Goal: Task Accomplishment & Management: Manage account settings

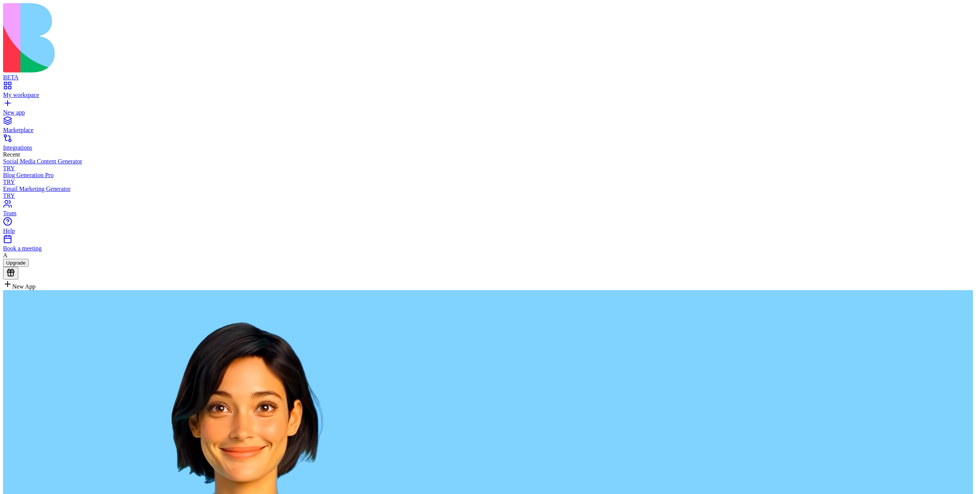
click at [30, 217] on link "Team" at bounding box center [488, 210] width 970 height 14
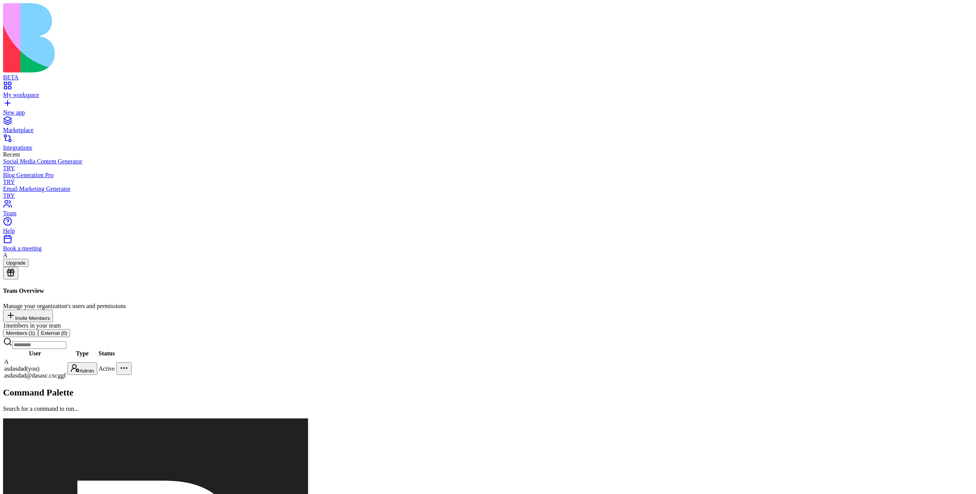
click at [511, 137] on html "BETA My workspace New app Marketplace Integrations Recent Social Media Content …" at bounding box center [488, 443] width 976 height 887
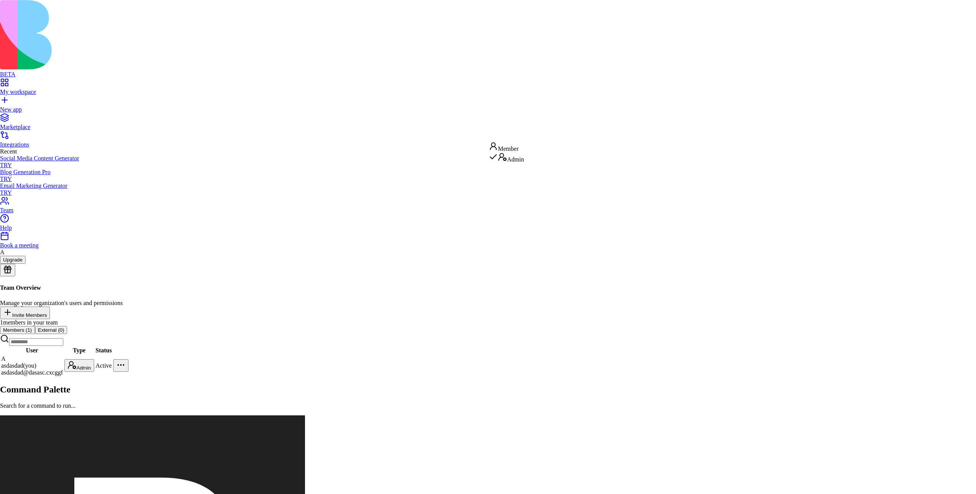
click at [510, 201] on html "BETA My workspace New app Marketplace Integrations Recent Social Media Content …" at bounding box center [488, 442] width 976 height 884
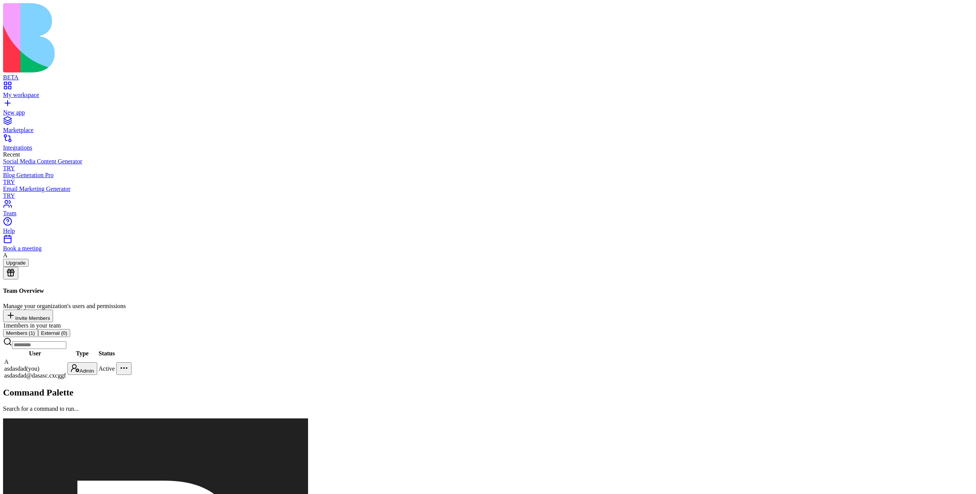
click at [692, 134] on html "BETA My workspace New app Marketplace Integrations Recent Social Media Content …" at bounding box center [488, 443] width 976 height 887
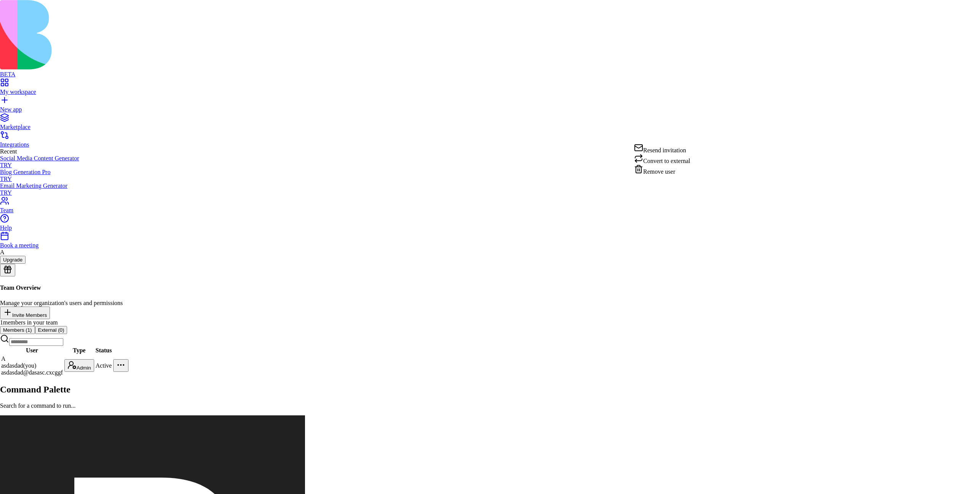
click at [429, 218] on html "BETA My workspace New app Marketplace Integrations Recent Social Media Content …" at bounding box center [488, 442] width 976 height 884
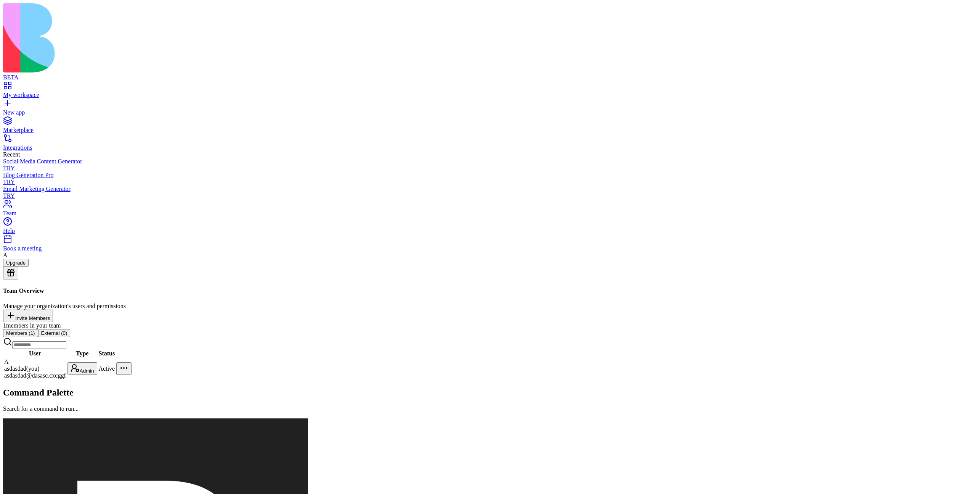
click at [71, 329] on button "External ( 0 )" at bounding box center [54, 333] width 32 height 8
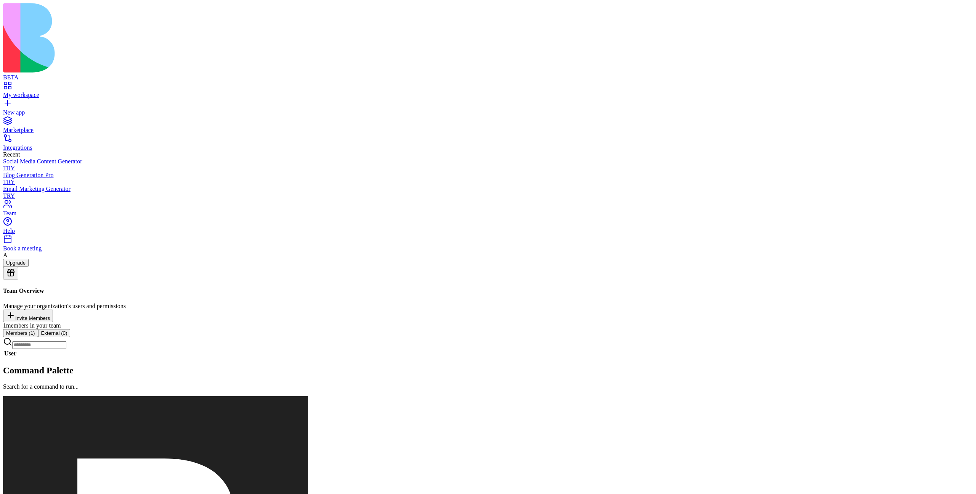
click at [38, 329] on button "Members ( 1 )" at bounding box center [20, 333] width 35 height 8
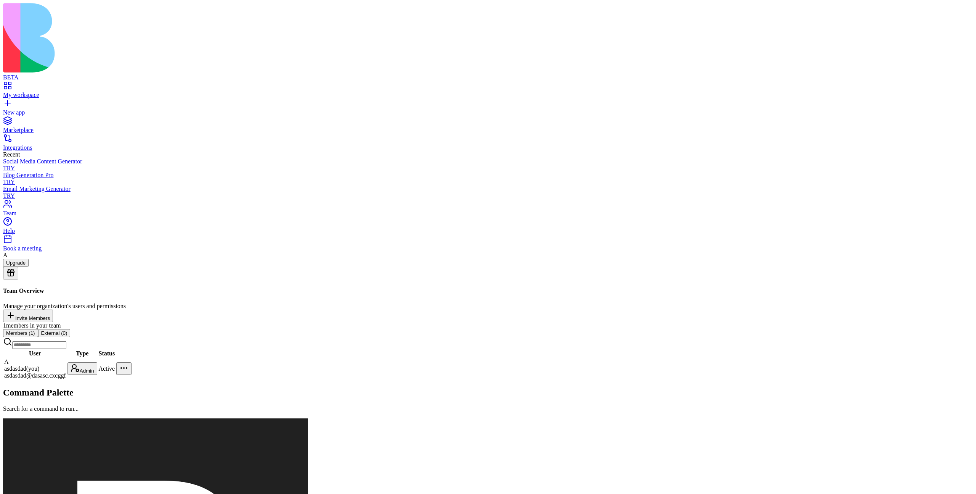
click at [367, 322] on div "1 members in your team Members ( 1 ) External ( 0 ) User Type Status A asdasdad…" at bounding box center [488, 351] width 970 height 58
click at [71, 329] on button "External ( 0 )" at bounding box center [54, 333] width 32 height 8
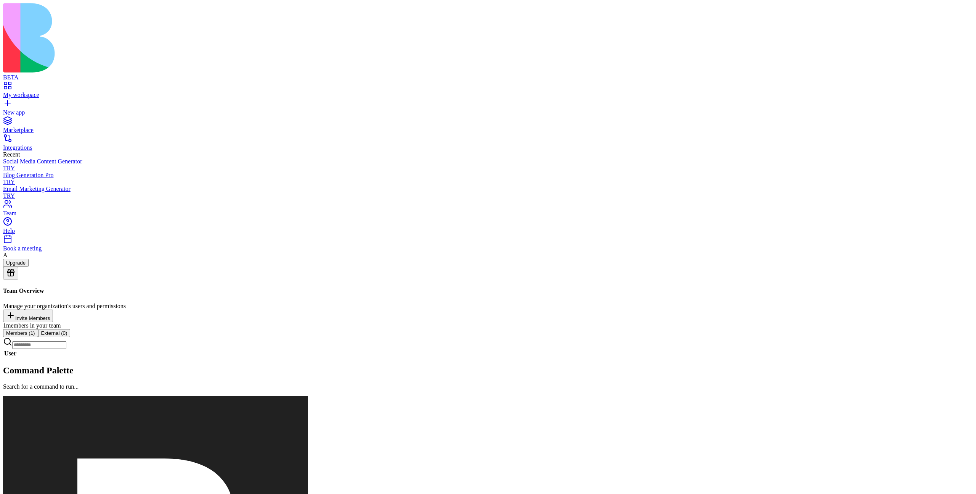
click at [38, 329] on button "Members ( 1 )" at bounding box center [20, 333] width 35 height 8
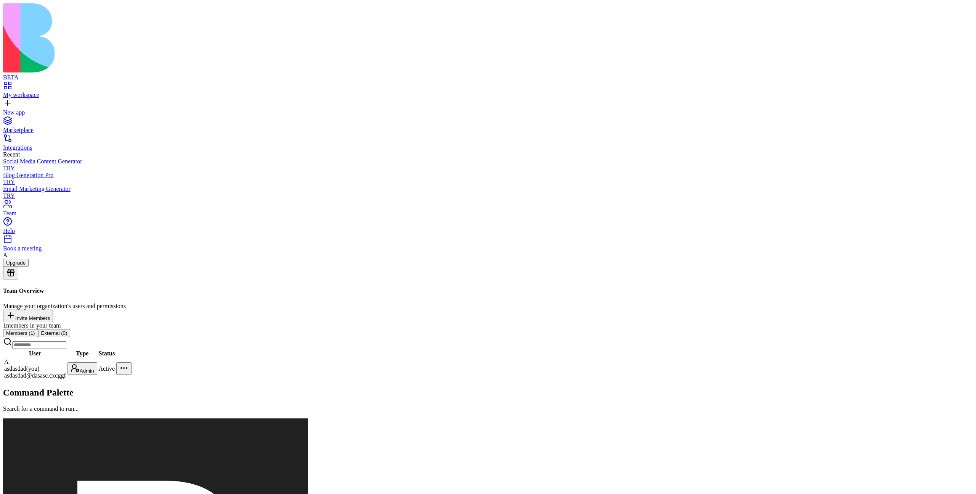
click at [328, 287] on div "Team Overview Manage your organization's users and permissions Invite Members 1…" at bounding box center [488, 333] width 970 height 92
click at [53, 309] on button "Invite Members" at bounding box center [28, 315] width 50 height 13
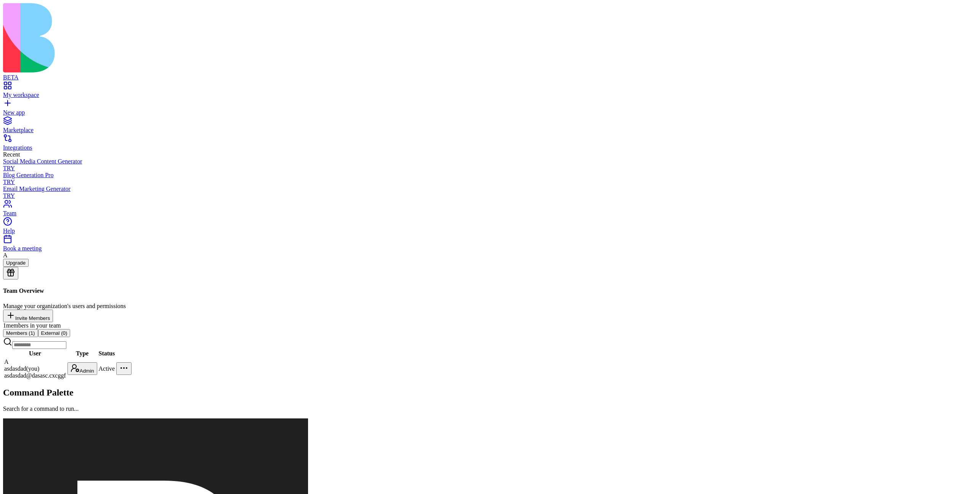
click at [311, 287] on div "Team Overview Manage your organization's users and permissions Invite Members 1…" at bounding box center [488, 333] width 970 height 92
click at [37, 92] on div "My workspace" at bounding box center [488, 95] width 970 height 7
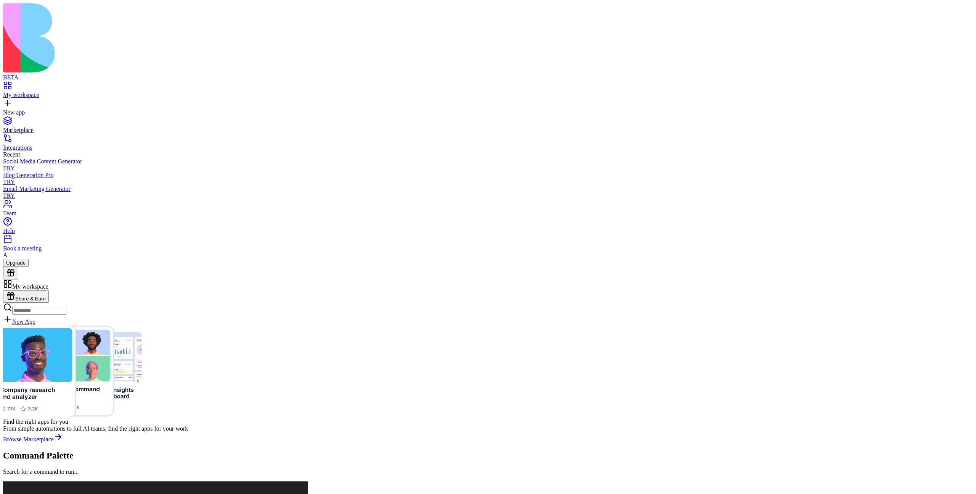
click at [29, 217] on link "Team" at bounding box center [488, 210] width 970 height 14
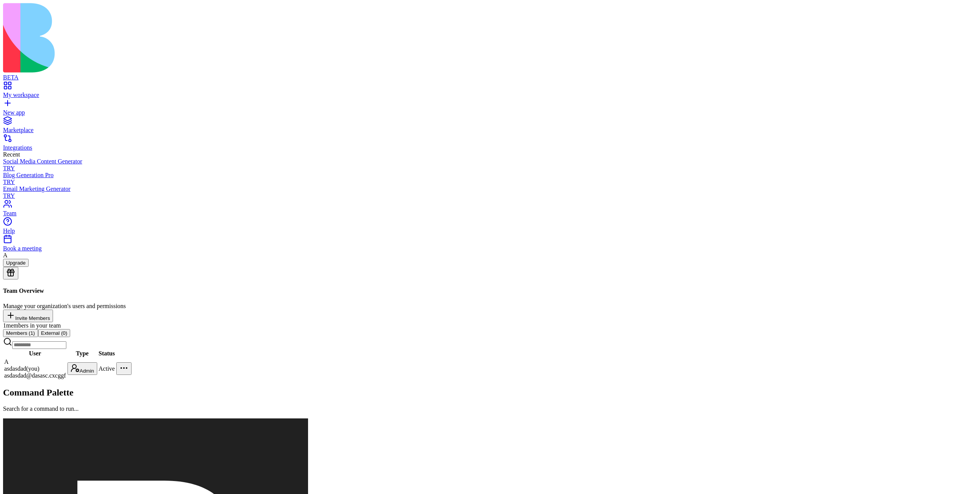
click at [395, 306] on div "Team Overview Manage your organization's users and permissions Invite Members 1…" at bounding box center [488, 333] width 970 height 92
click at [53, 309] on button "Invite Members" at bounding box center [28, 315] width 50 height 13
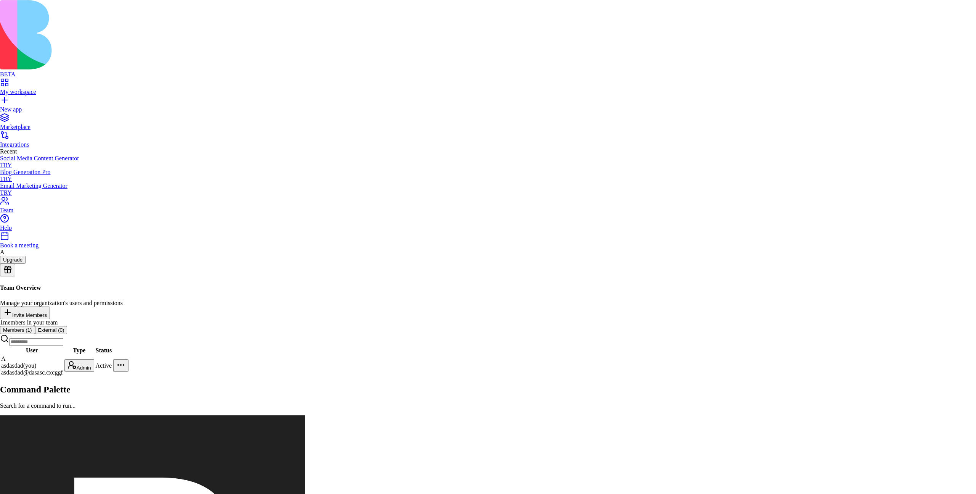
type input "**********"
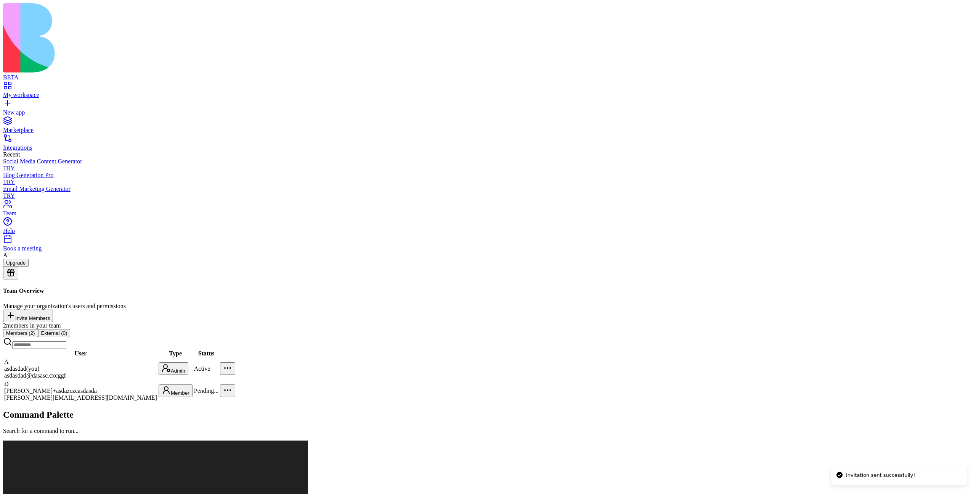
click at [660, 287] on div "Team Overview Manage your organization's users and permissions Invite Members 2…" at bounding box center [488, 344] width 970 height 114
click at [498, 287] on div "Team Overview Manage your organization's users and permissions Invite Members 2…" at bounding box center [488, 344] width 970 height 114
click at [521, 164] on html "BETA My workspace New app Marketplace Integrations Recent Social Media Content …" at bounding box center [488, 454] width 976 height 909
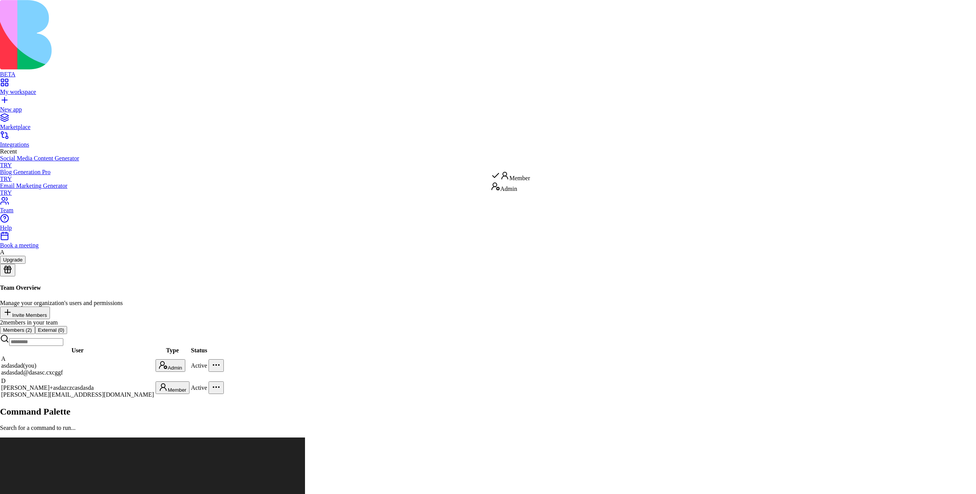
click at [501, 221] on html "BETA My workspace New app Marketplace Integrations Recent Social Media Content …" at bounding box center [488, 453] width 976 height 906
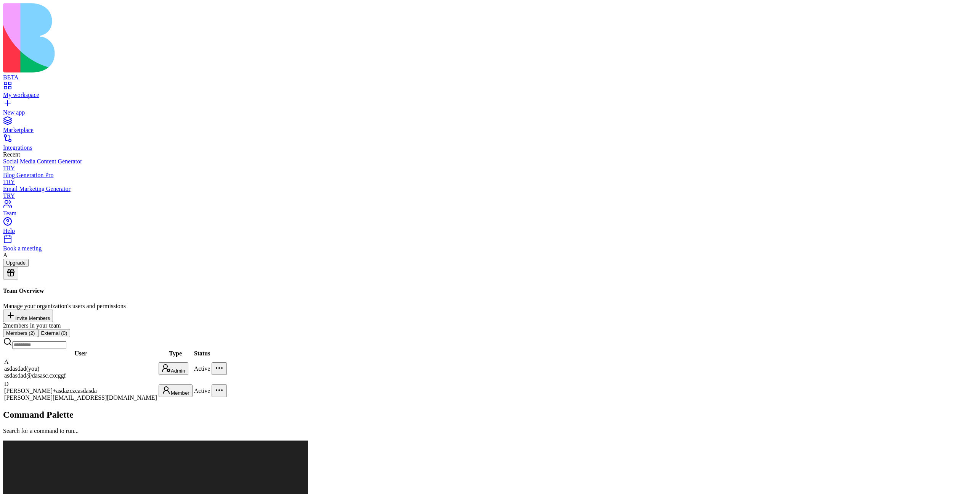
click at [519, 132] on html "BETA My workspace New app Marketplace Integrations Recent Social Media Content …" at bounding box center [488, 454] width 976 height 909
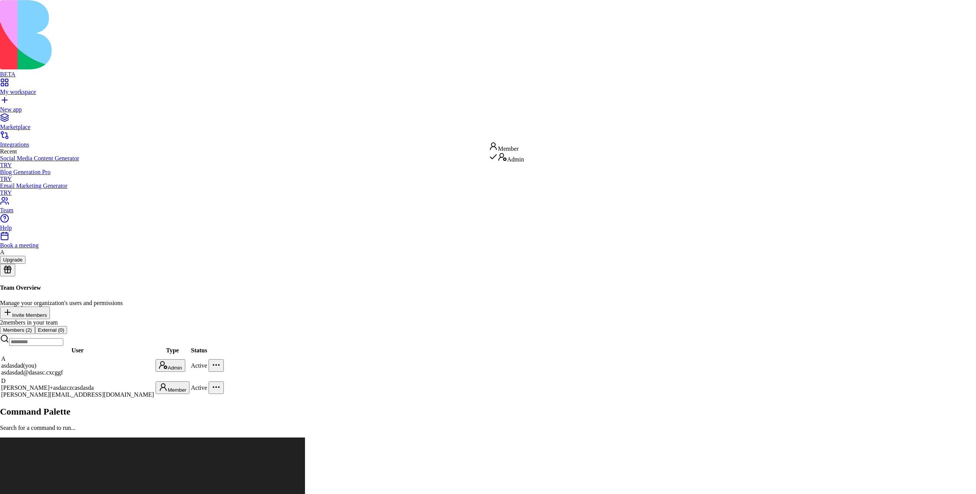
click at [502, 232] on html "BETA My workspace New app Marketplace Integrations Recent Social Media Content …" at bounding box center [488, 453] width 976 height 906
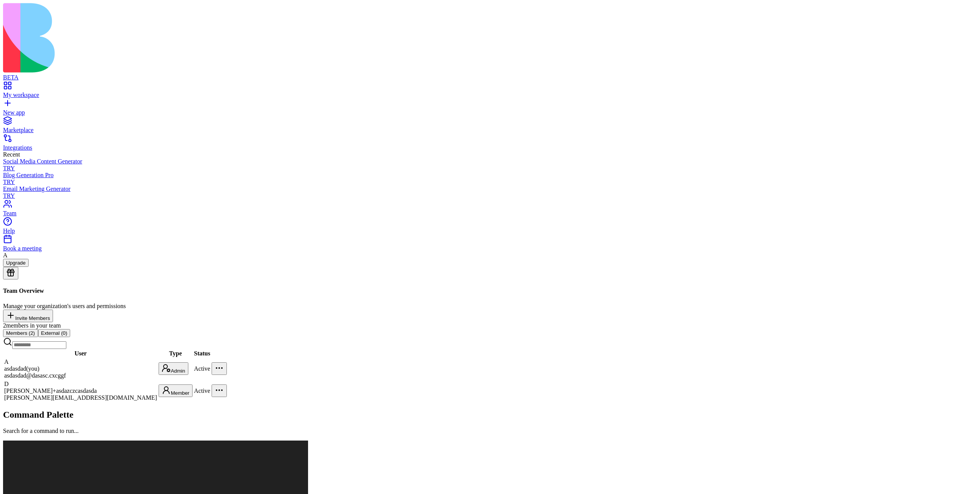
click at [211, 387] on span "Active" at bounding box center [202, 390] width 16 height 6
click at [211, 365] on span "Active" at bounding box center [202, 368] width 16 height 6
click at [211, 387] on span "Active" at bounding box center [202, 390] width 16 height 6
click at [624, 287] on div "Team Overview Manage your organization's users and permissions Invite Members 2…" at bounding box center [488, 344] width 970 height 114
click at [517, 162] on html "BETA My workspace New app Marketplace Integrations Recent Social Media Content …" at bounding box center [488, 454] width 976 height 909
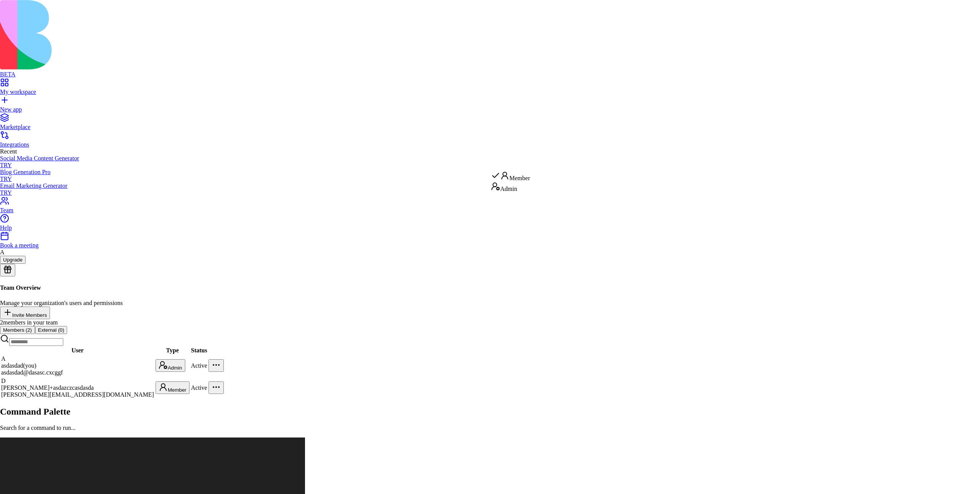
click at [510, 192] on div "Admin" at bounding box center [510, 187] width 39 height 11
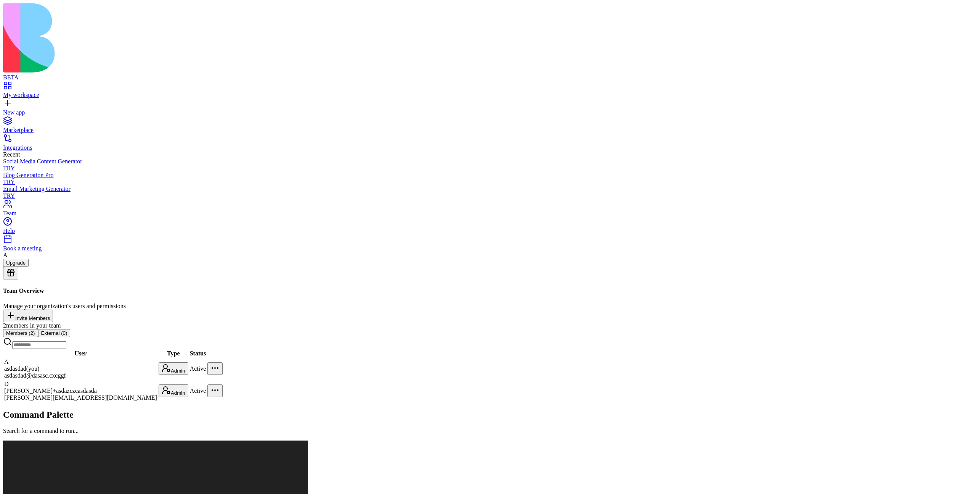
click at [508, 287] on div "Team Overview Manage your organization's users and permissions Invite Members 2…" at bounding box center [488, 344] width 970 height 114
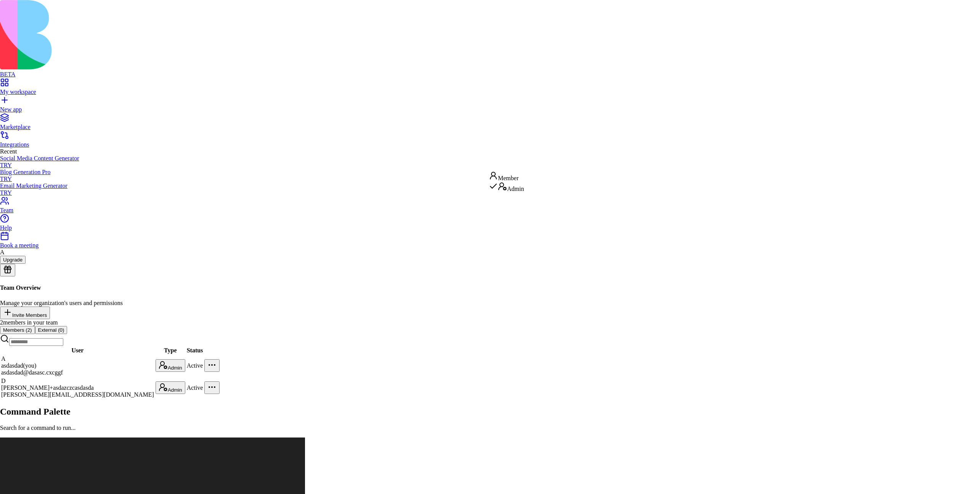
click at [505, 162] on html "BETA My workspace New app Marketplace Integrations Recent Social Media Content …" at bounding box center [488, 453] width 976 height 906
click at [510, 178] on div "Member" at bounding box center [506, 176] width 35 height 11
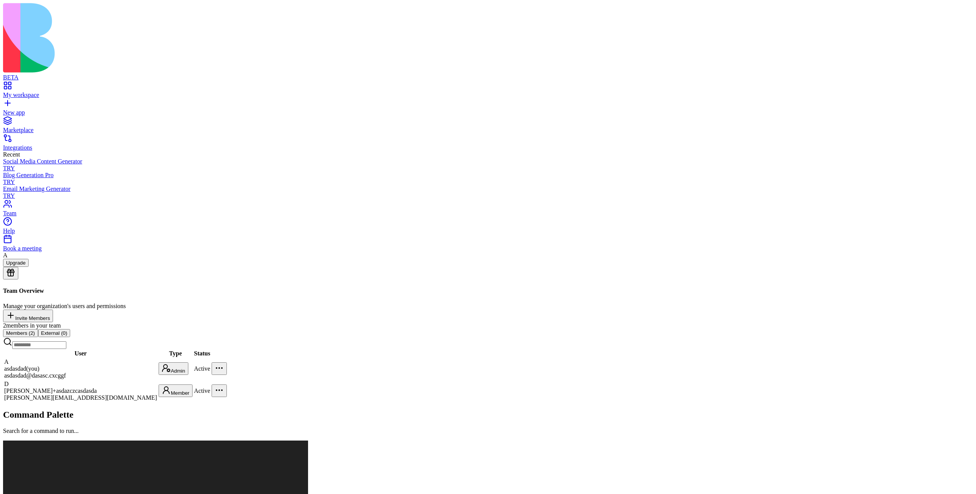
click at [511, 167] on html "BETA My workspace New app Marketplace Integrations Recent Social Media Content …" at bounding box center [488, 454] width 976 height 909
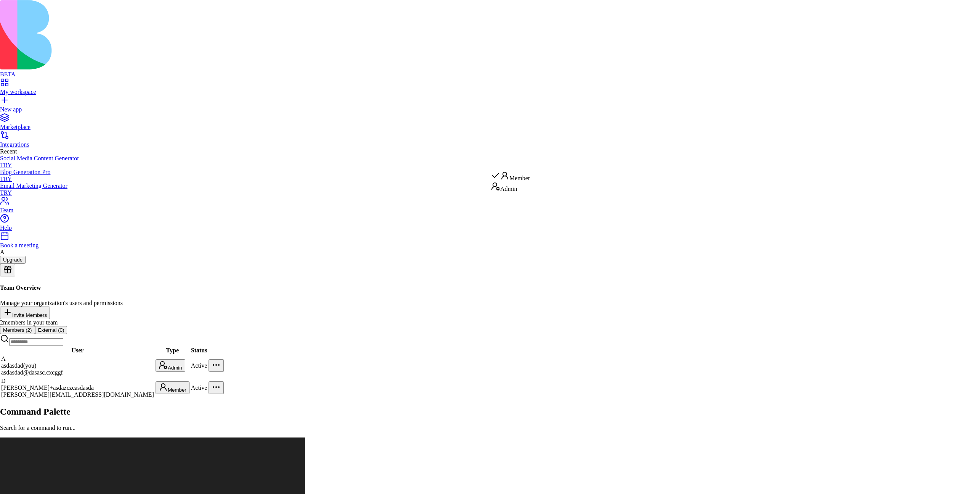
click at [511, 192] on div "Admin" at bounding box center [510, 187] width 39 height 11
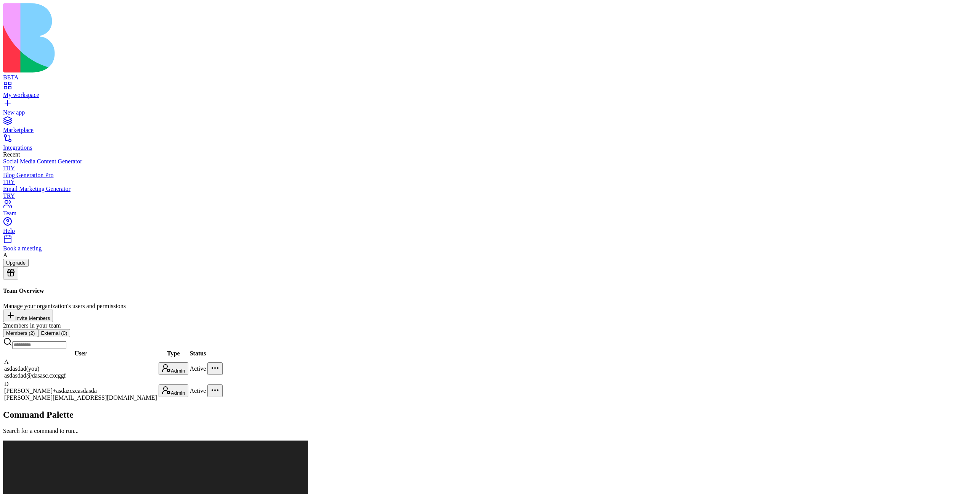
click at [483, 320] on div "Team Overview Manage your organization's users and permissions Invite Members 2…" at bounding box center [488, 344] width 970 height 114
click at [481, 319] on div "Team Overview Manage your organization's users and permissions Invite Members 2…" at bounding box center [488, 344] width 970 height 114
